Goal: Information Seeking & Learning: Learn about a topic

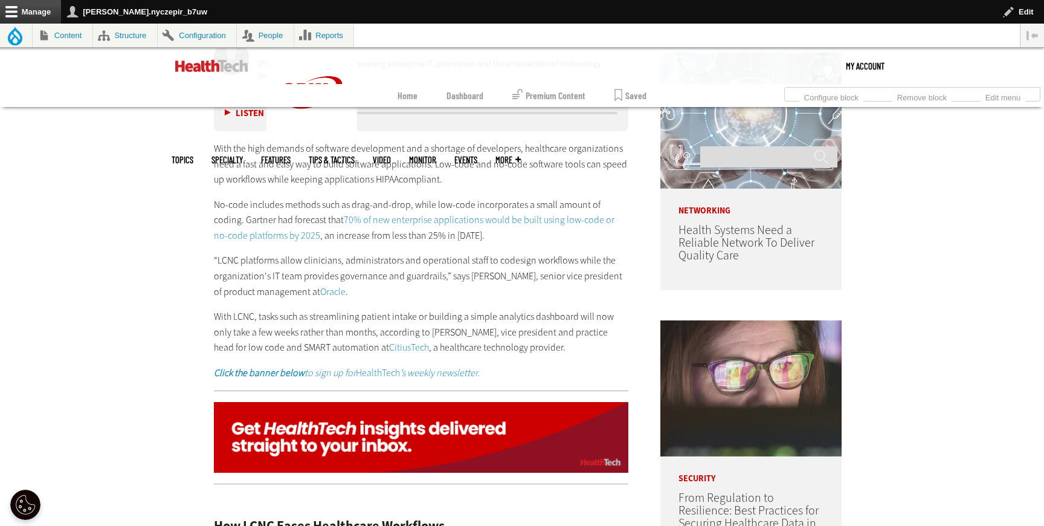
scroll to position [757, 0]
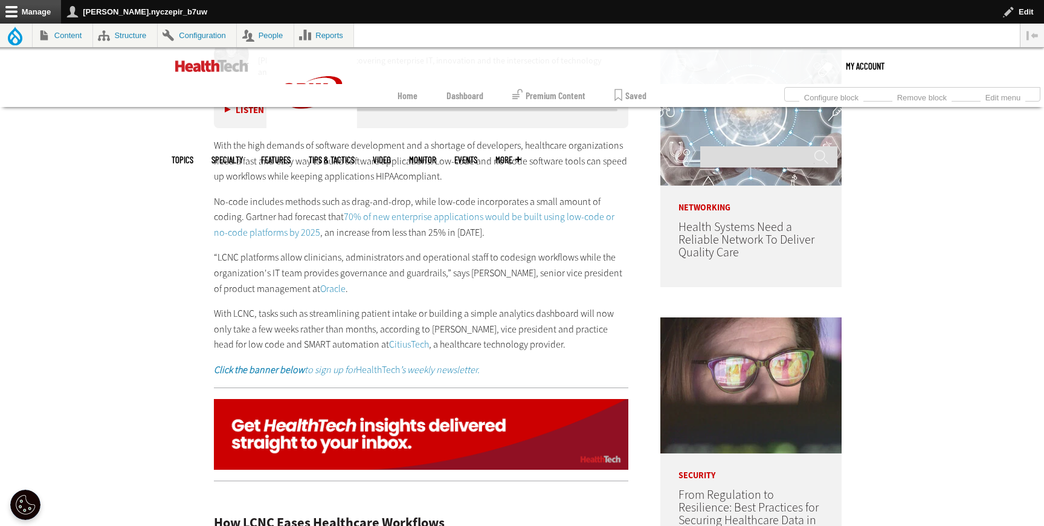
click at [423, 217] on link "70% of new enterprise applications would be built using low-code or no-code pla…" at bounding box center [414, 224] width 401 height 28
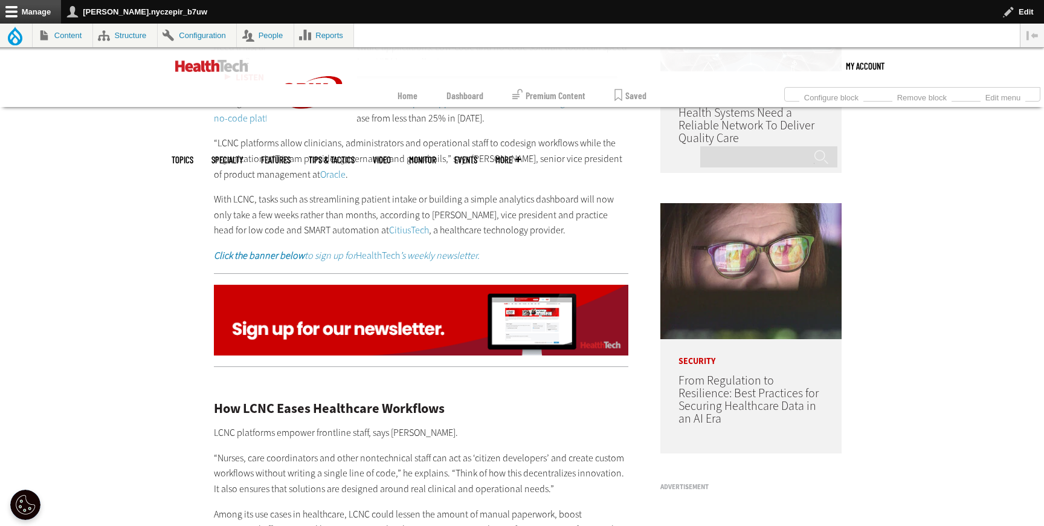
scroll to position [873, 0]
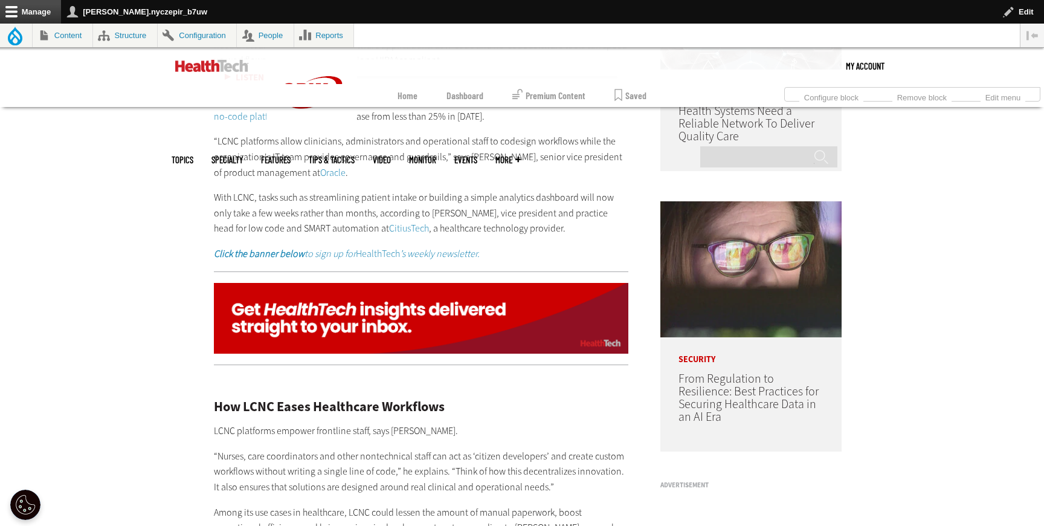
click at [327, 174] on link "Oracle" at bounding box center [332, 172] width 25 height 13
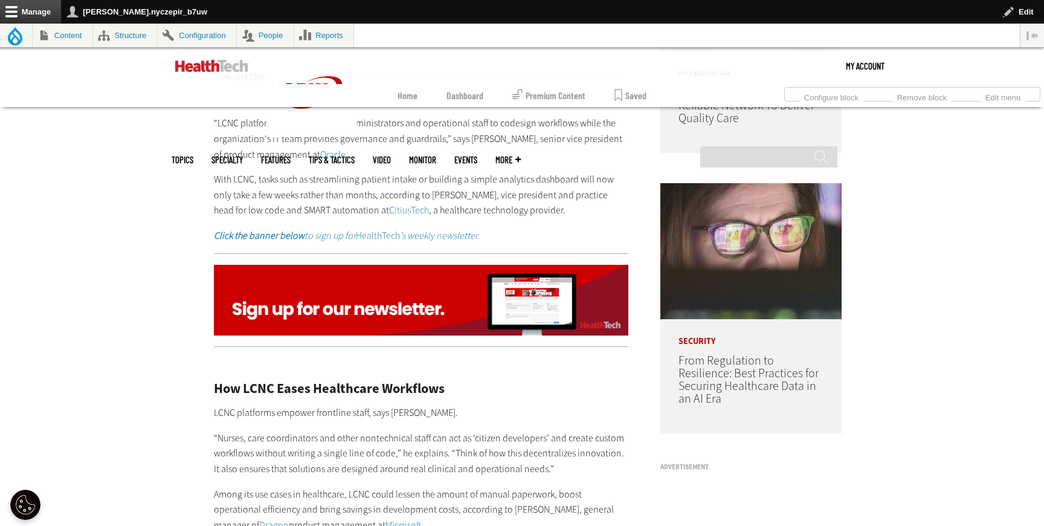
scroll to position [892, 0]
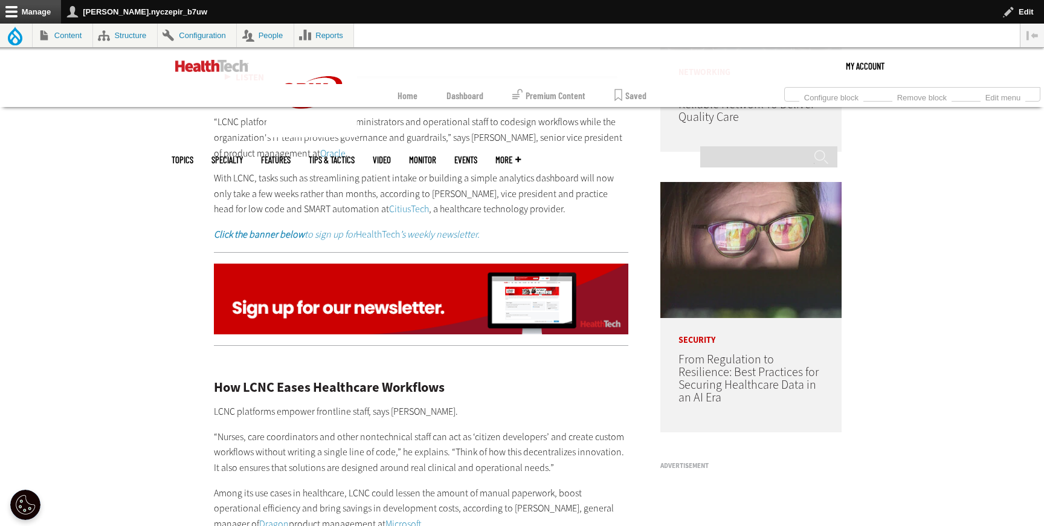
click at [414, 206] on link "CitiusTech" at bounding box center [409, 208] width 40 height 13
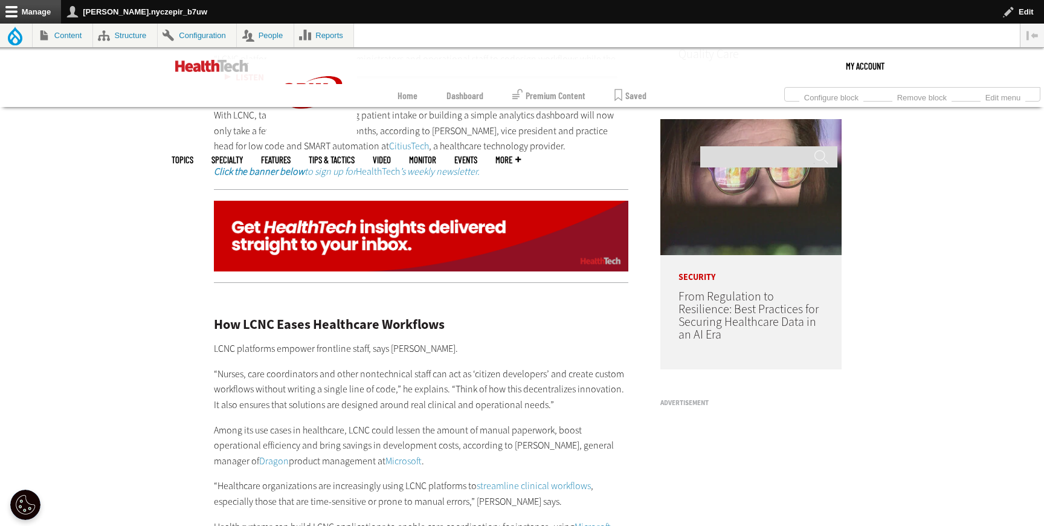
scroll to position [976, 0]
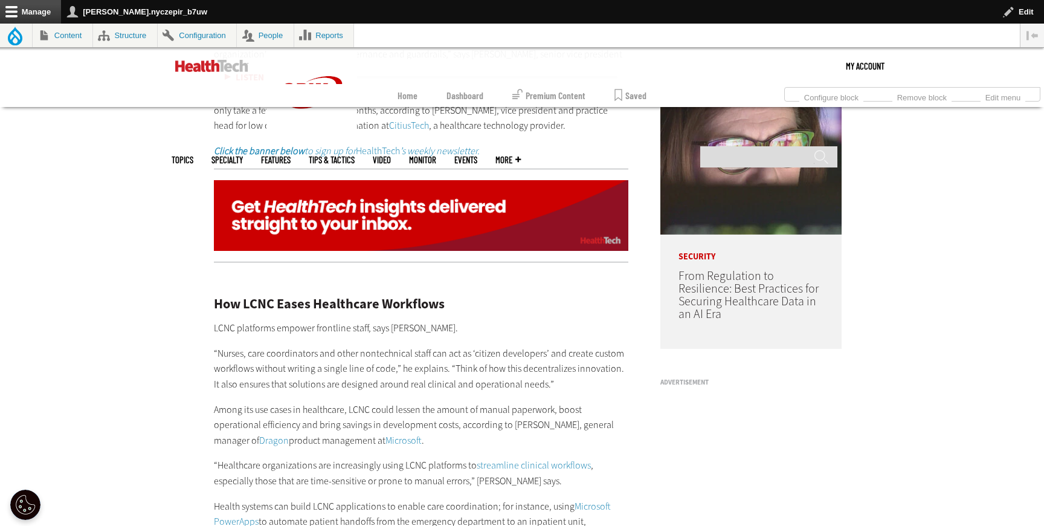
click at [413, 151] on em "’s weekly newsletter." at bounding box center [440, 150] width 80 height 13
click at [433, 213] on img at bounding box center [421, 215] width 415 height 71
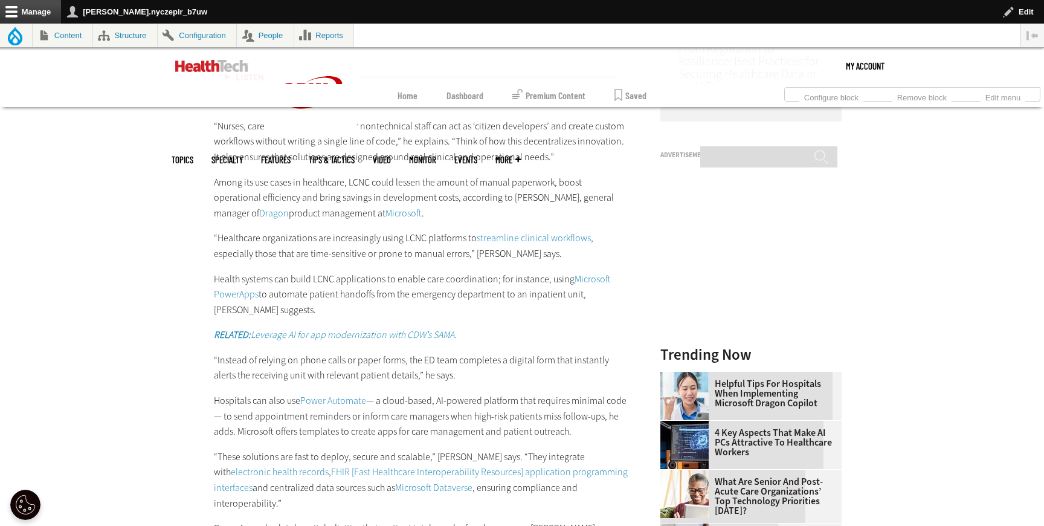
scroll to position [1205, 0]
click at [386, 210] on link "Microsoft" at bounding box center [404, 211] width 36 height 13
click at [259, 214] on link "Dragon" at bounding box center [274, 211] width 30 height 13
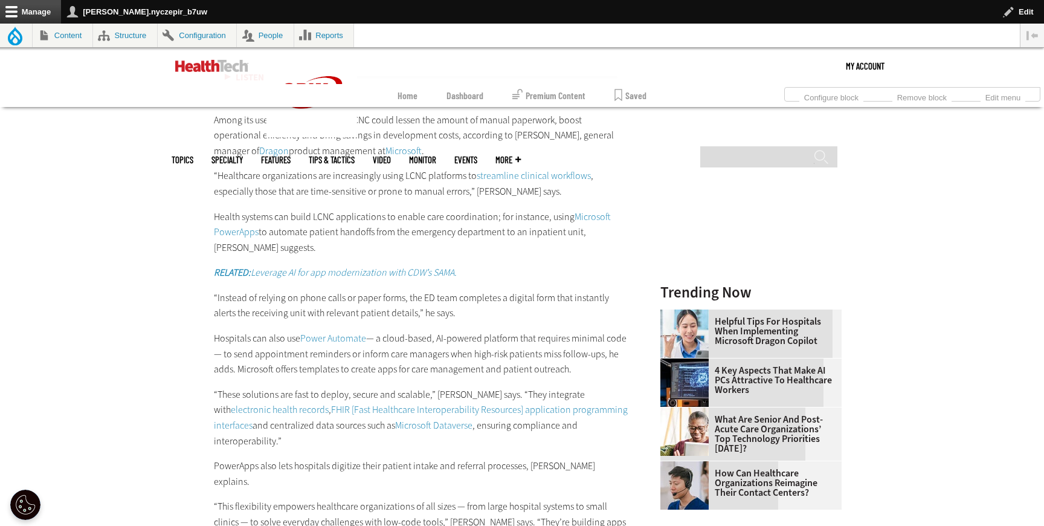
scroll to position [1269, 0]
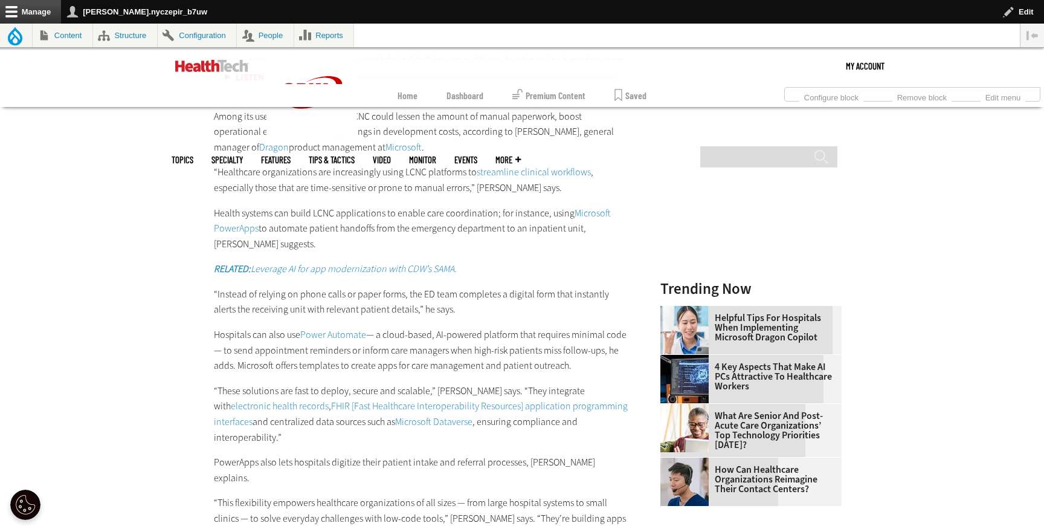
click at [536, 168] on link "streamline clinical workflows" at bounding box center [534, 172] width 114 height 13
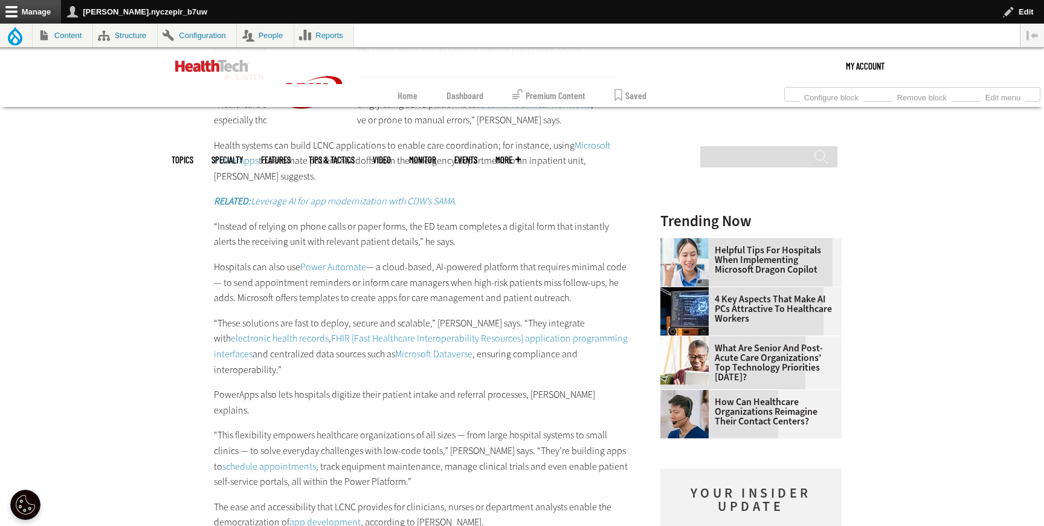
scroll to position [1346, 0]
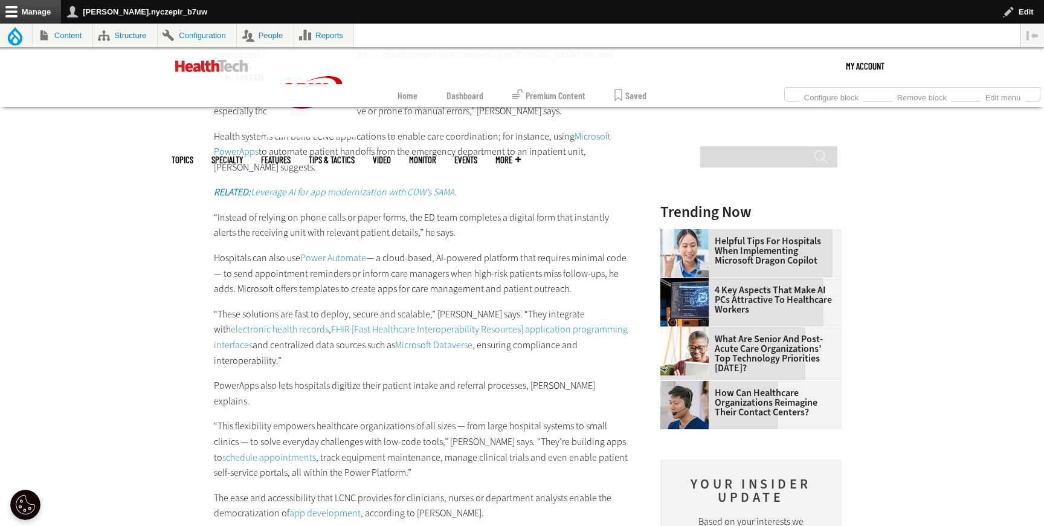
click at [593, 133] on link "Microsoft PowerApps" at bounding box center [412, 144] width 397 height 28
click at [336, 196] on em "RELATED: Leverage AI for app modernization with CDW’s SAMA." at bounding box center [335, 192] width 243 height 13
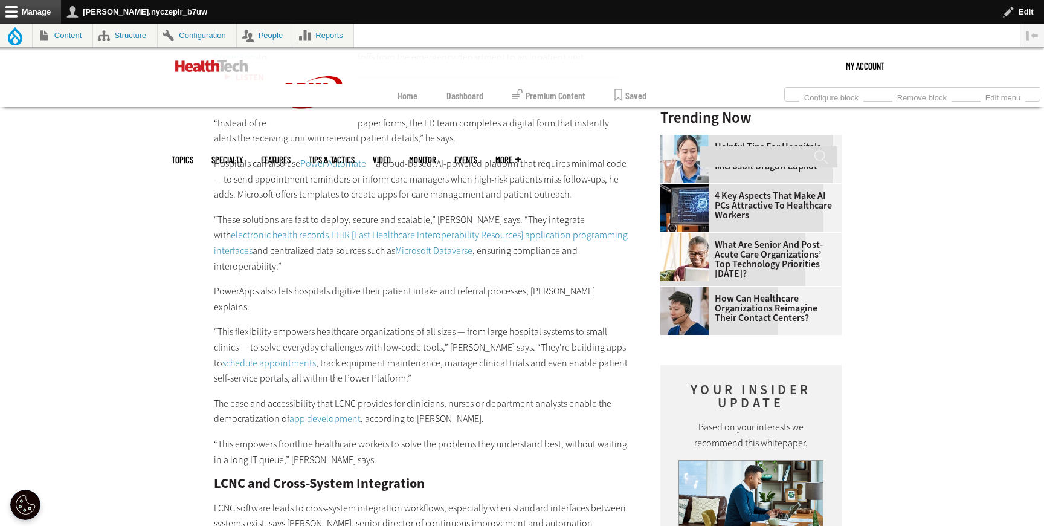
scroll to position [1451, 0]
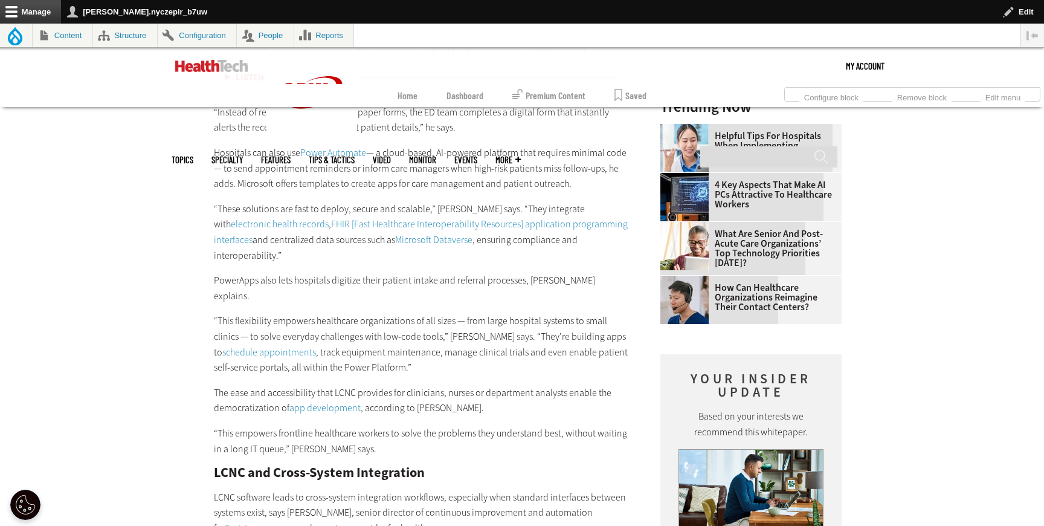
click at [338, 155] on link "Power Automate" at bounding box center [333, 152] width 66 height 13
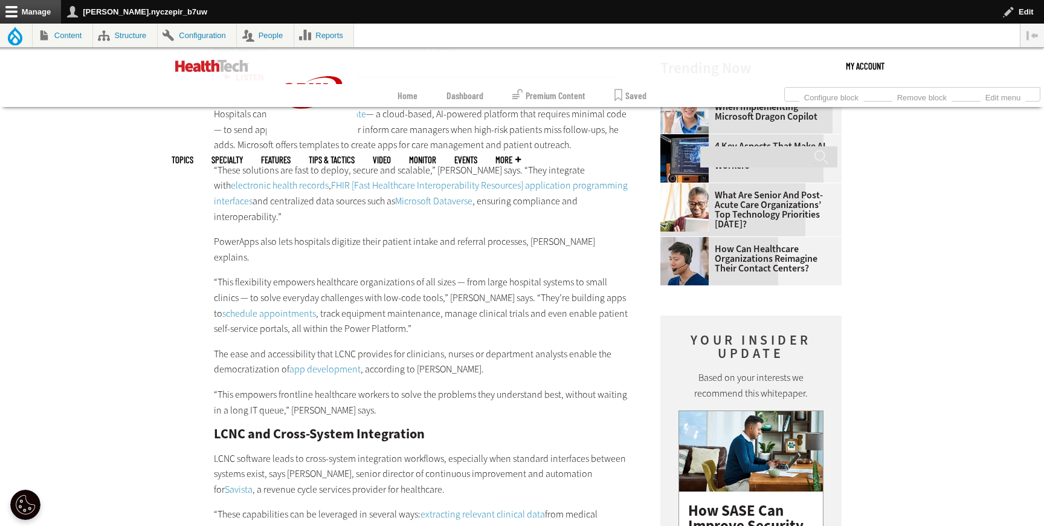
scroll to position [1490, 0]
click at [488, 181] on link "FHIR [Fast Healthcare Interoperability Resources] application programming inter…" at bounding box center [421, 192] width 414 height 28
click at [395, 199] on link "Microsoft Dataverse" at bounding box center [433, 200] width 77 height 13
click at [254, 306] on link "schedule appointments" at bounding box center [269, 312] width 94 height 13
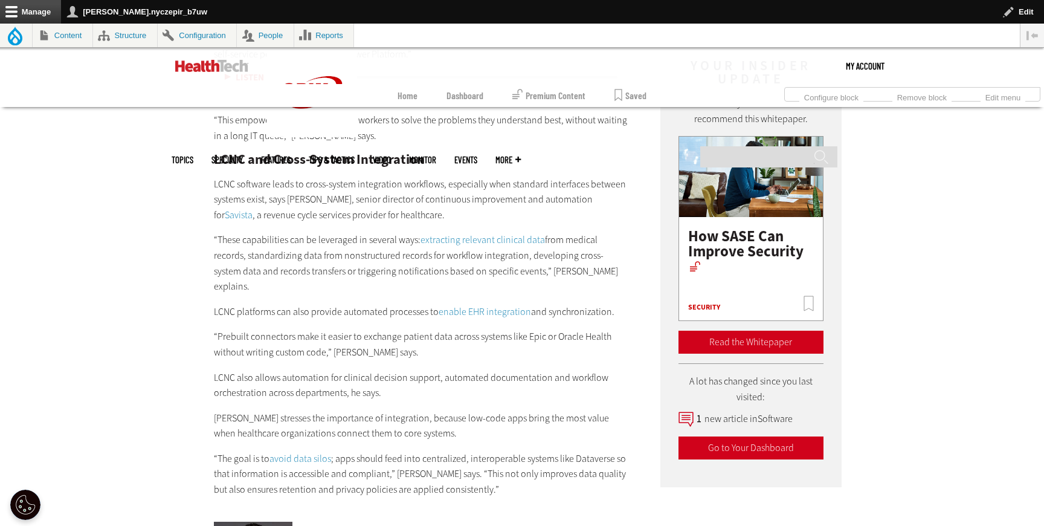
scroll to position [1766, 0]
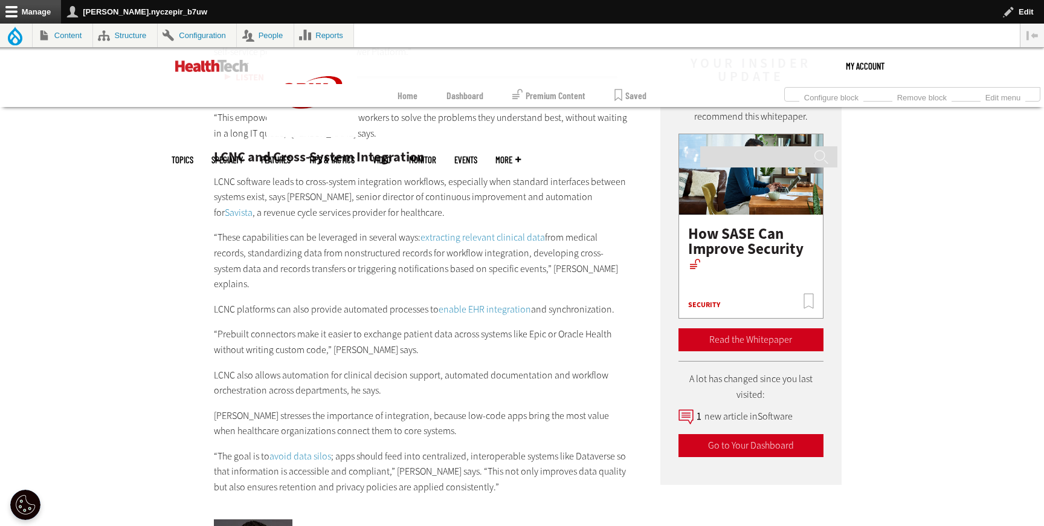
click at [466, 231] on link "extracting relevant clinical data" at bounding box center [483, 237] width 125 height 13
click at [458, 303] on link "enable EHR integration" at bounding box center [485, 309] width 92 height 13
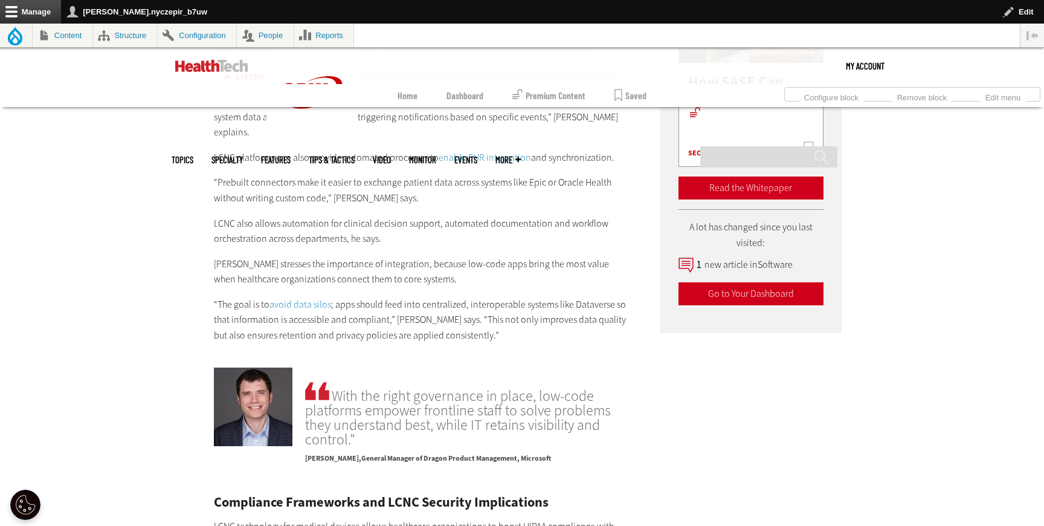
scroll to position [1936, 0]
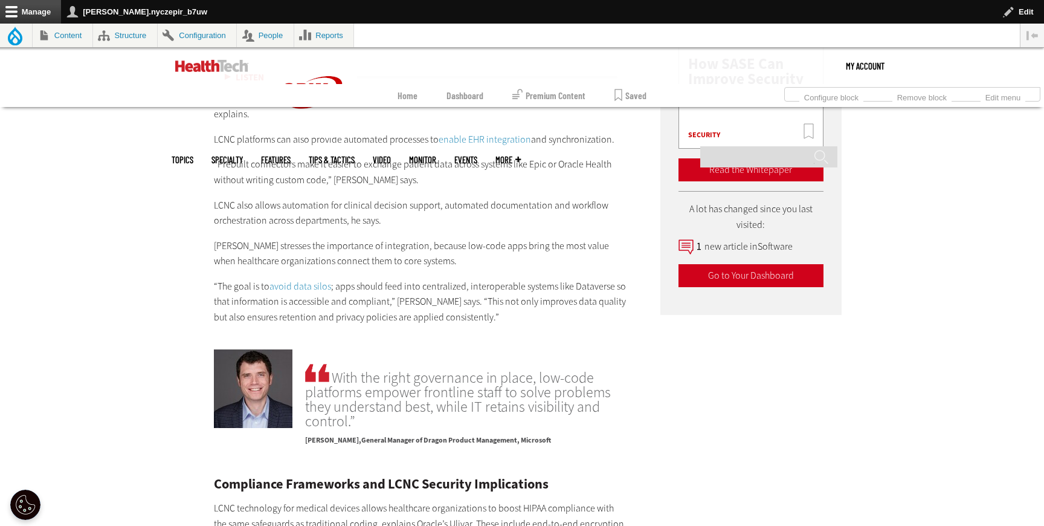
click at [292, 280] on link "avoid data silos" at bounding box center [301, 286] width 62 height 13
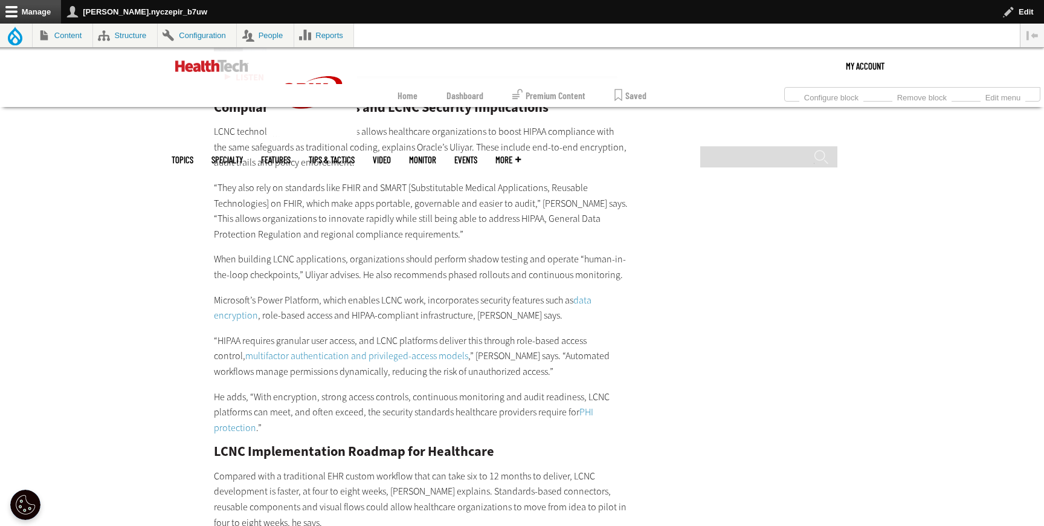
scroll to position [2321, 0]
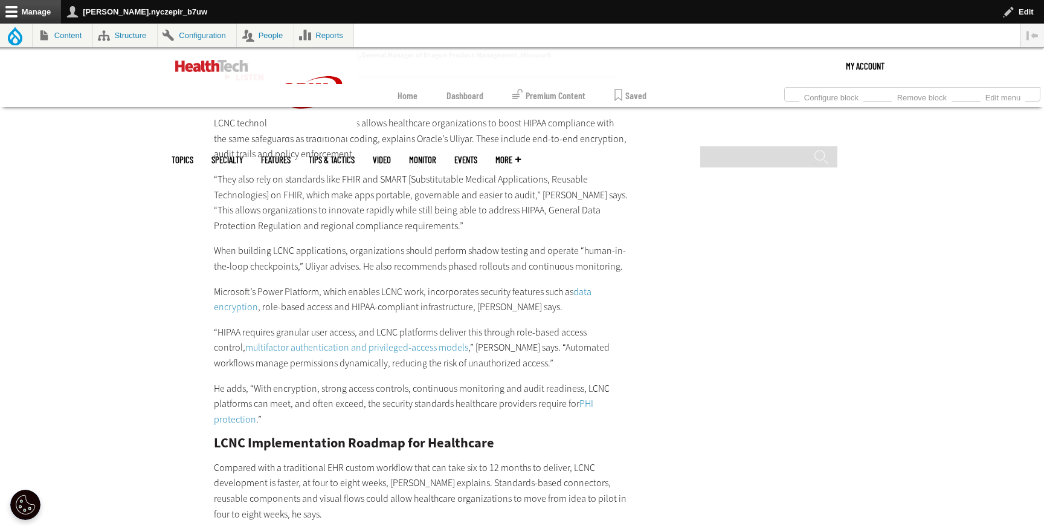
click at [246, 285] on link "data encryption" at bounding box center [403, 299] width 378 height 28
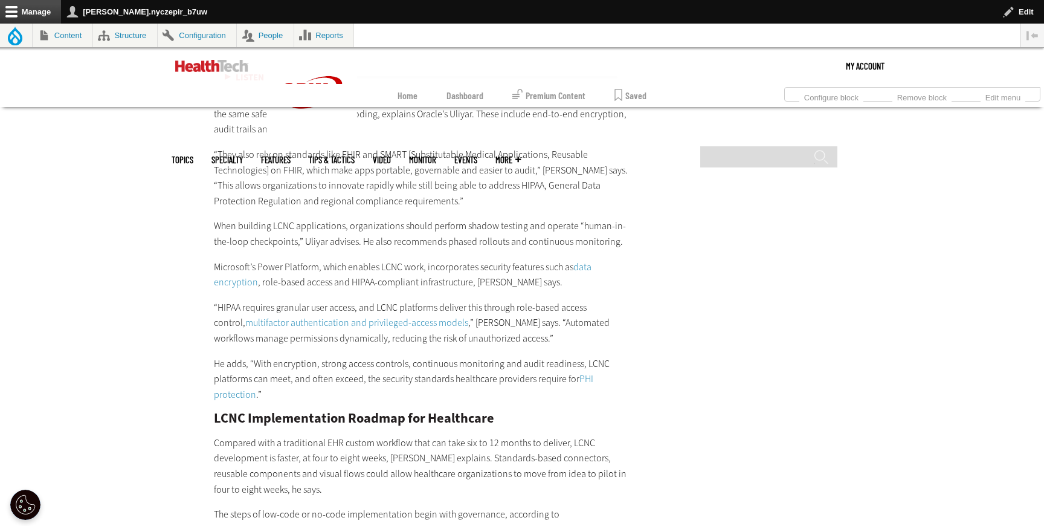
scroll to position [2350, 0]
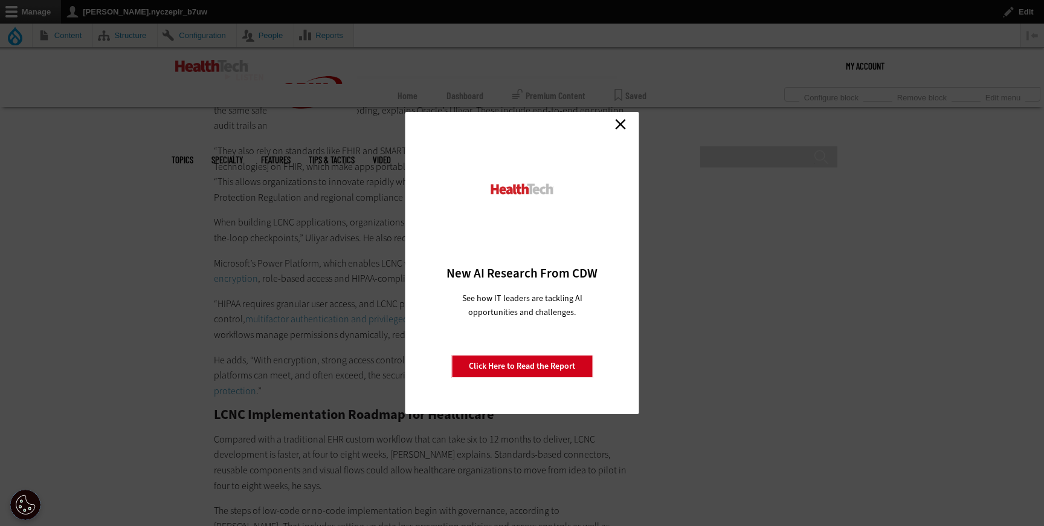
click at [620, 128] on link "Close" at bounding box center [621, 124] width 18 height 18
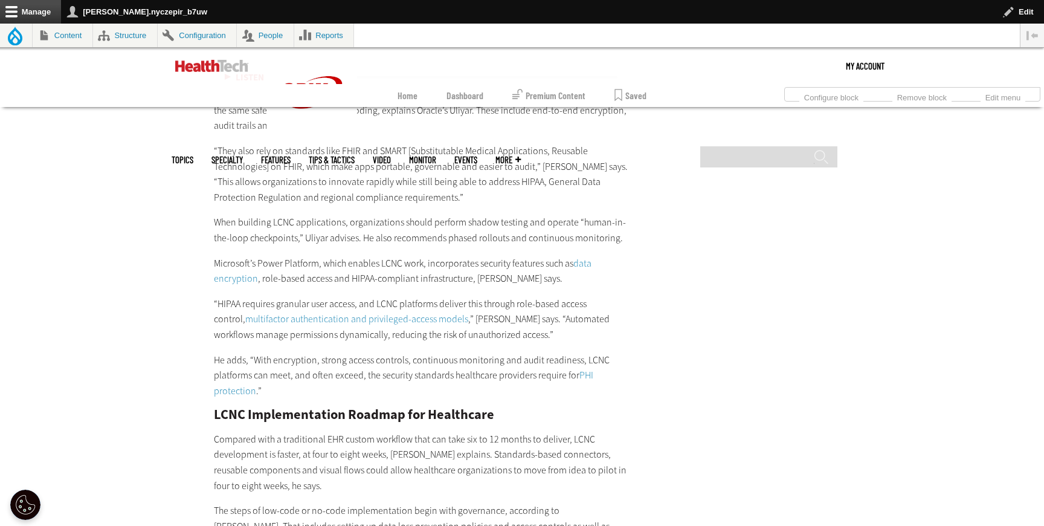
click at [345, 313] on link "multifactor authentication and privileged-access models" at bounding box center [356, 319] width 223 height 13
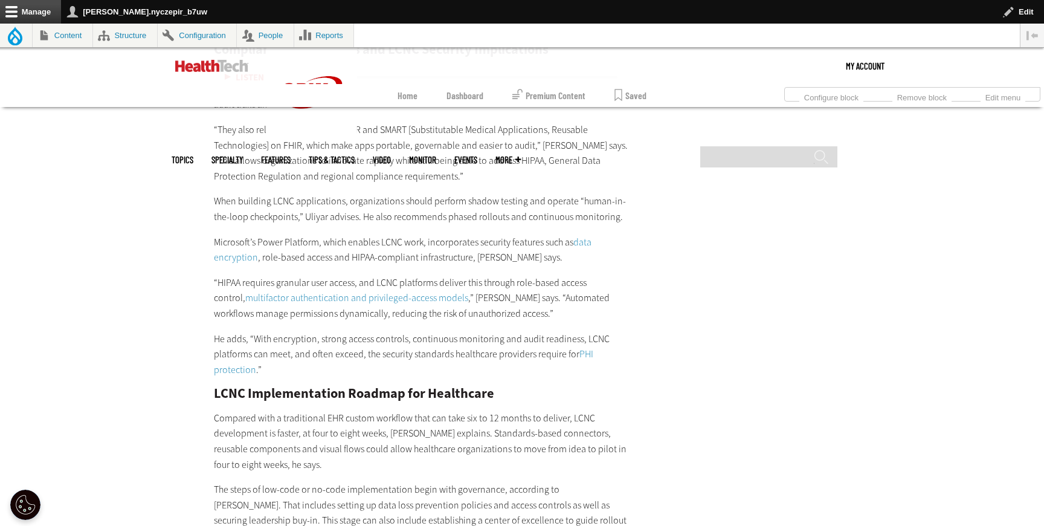
scroll to position [2372, 0]
click at [242, 346] on link "PHI protection" at bounding box center [404, 360] width 380 height 28
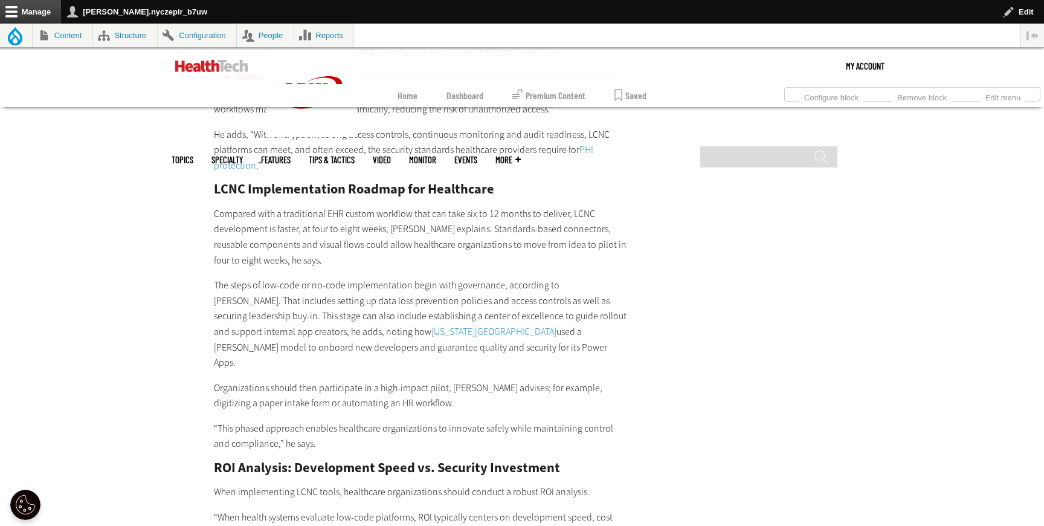
scroll to position [2577, 0]
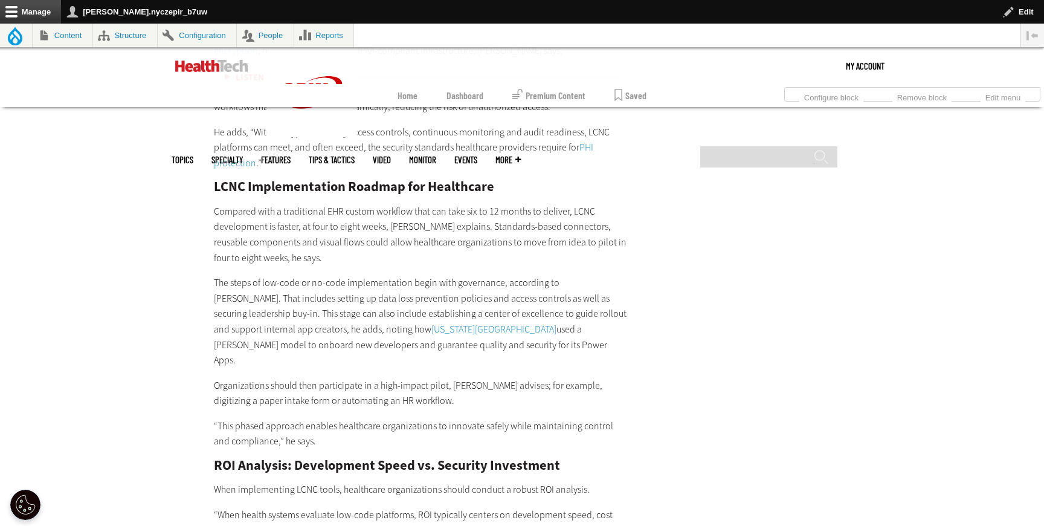
click at [432, 323] on link "[US_STATE][GEOGRAPHIC_DATA]" at bounding box center [494, 329] width 125 height 13
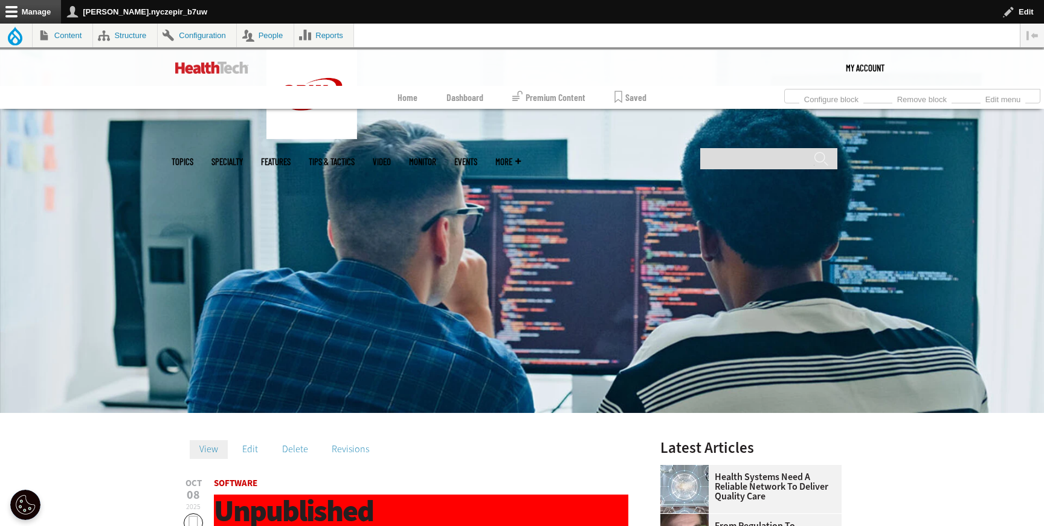
scroll to position [86, 0]
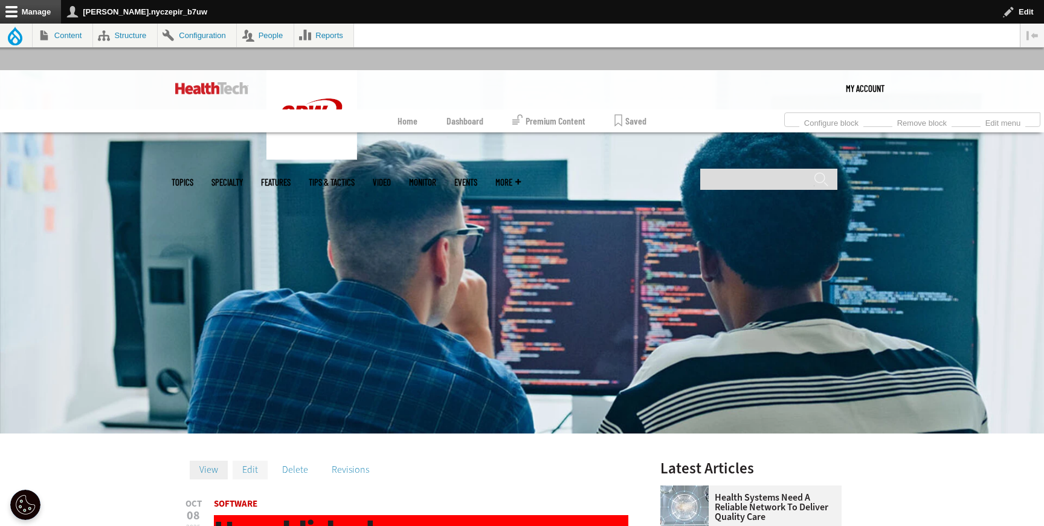
click at [253, 473] on link "Edit" at bounding box center [250, 470] width 35 height 18
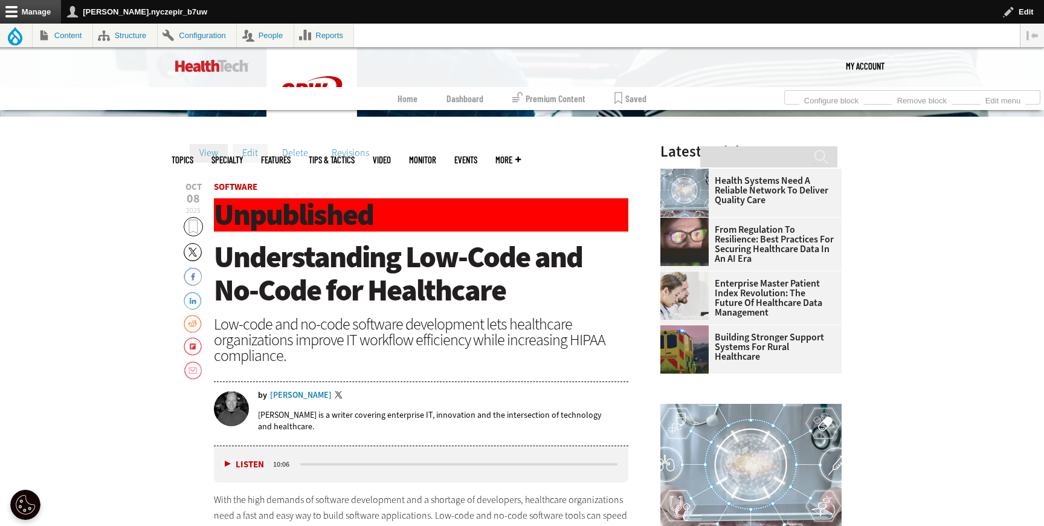
scroll to position [417, 0]
